Goal: Communication & Community: Answer question/provide support

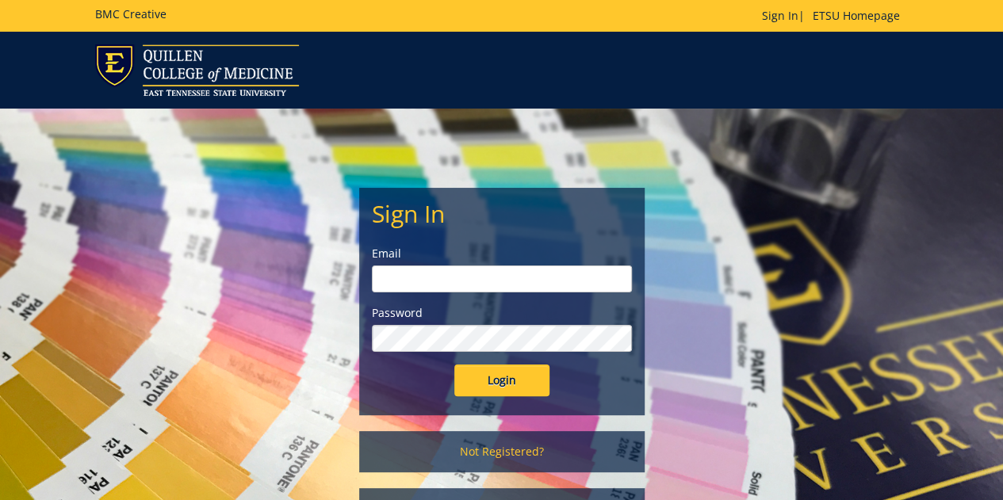
type input "[EMAIL_ADDRESS][DOMAIN_NAME]"
click at [527, 373] on input "Login" at bounding box center [501, 381] width 95 height 32
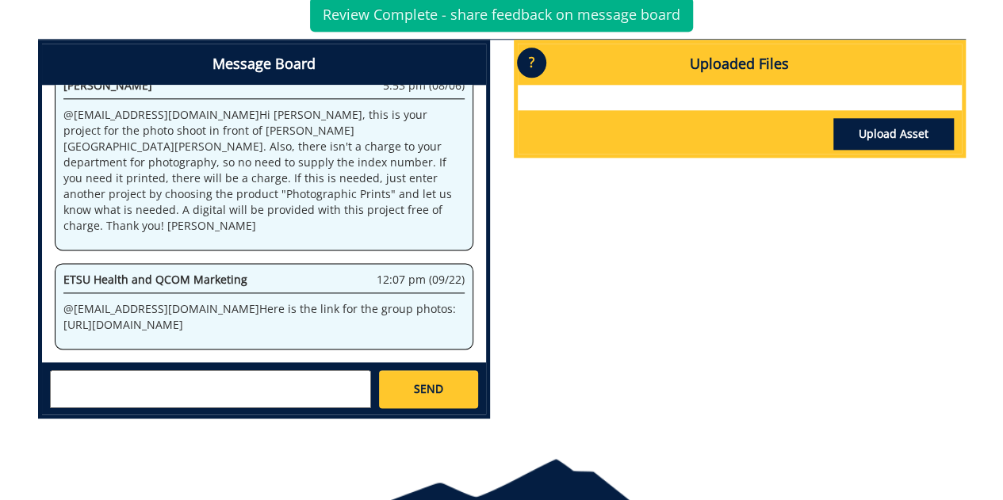
scroll to position [903, 0]
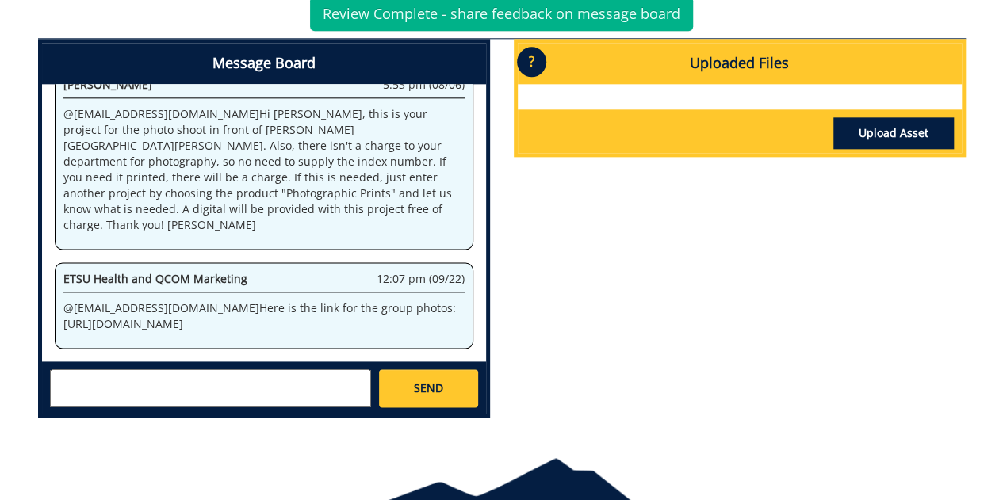
drag, startPoint x: 359, startPoint y: 263, endPoint x: 229, endPoint y: 316, distance: 140.5
click at [229, 316] on div "ETSU Health and QCOM Marketing 12:07 pm (09/22) @ polaha@etsu.edu Here is the l…" at bounding box center [264, 305] width 419 height 86
copy p "https://etsu365-my.sharepoint.com/:f:/g/personal/carrollmo_etsu_edu/Ev8T4j2kKUJ…"
click at [251, 381] on textarea at bounding box center [210, 389] width 321 height 38
type textarea "These are great! Thank you!"
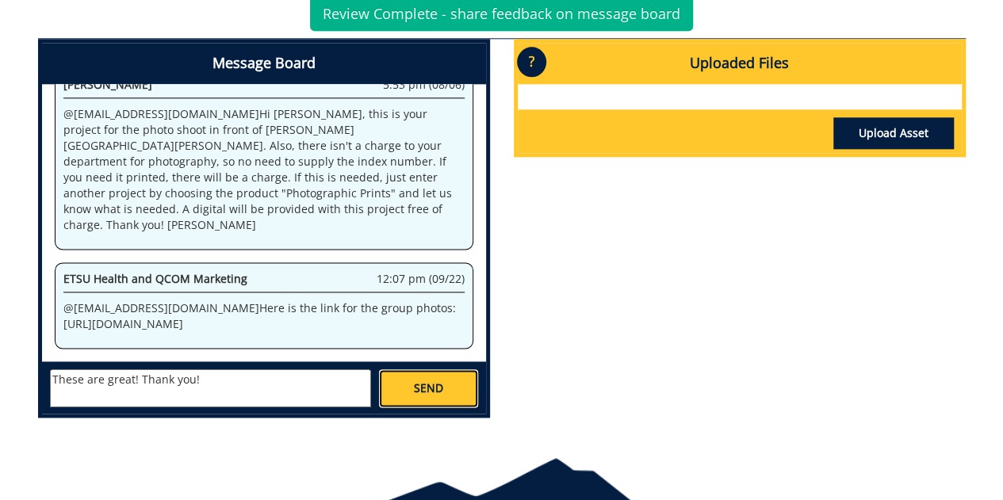
click at [446, 370] on link "SEND" at bounding box center [428, 389] width 98 height 38
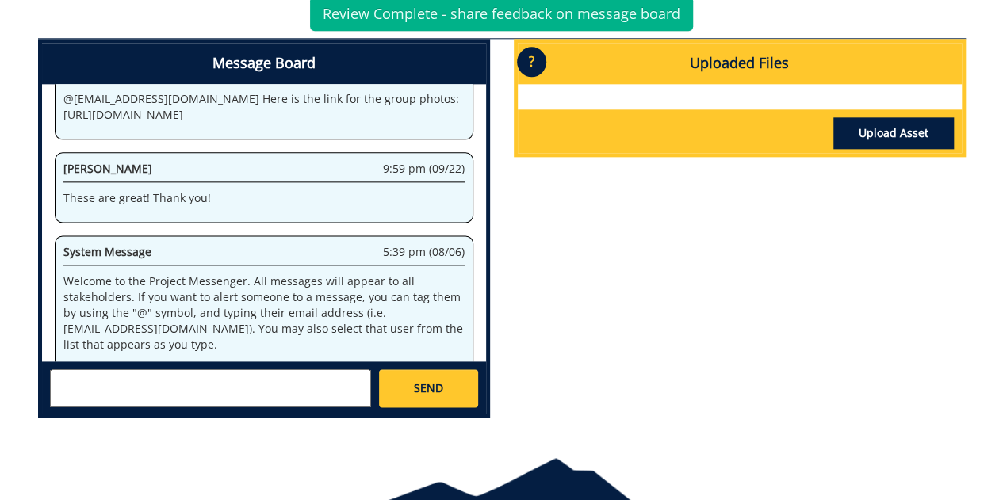
scroll to position [67892, 0]
